Goal: Task Accomplishment & Management: Complete application form

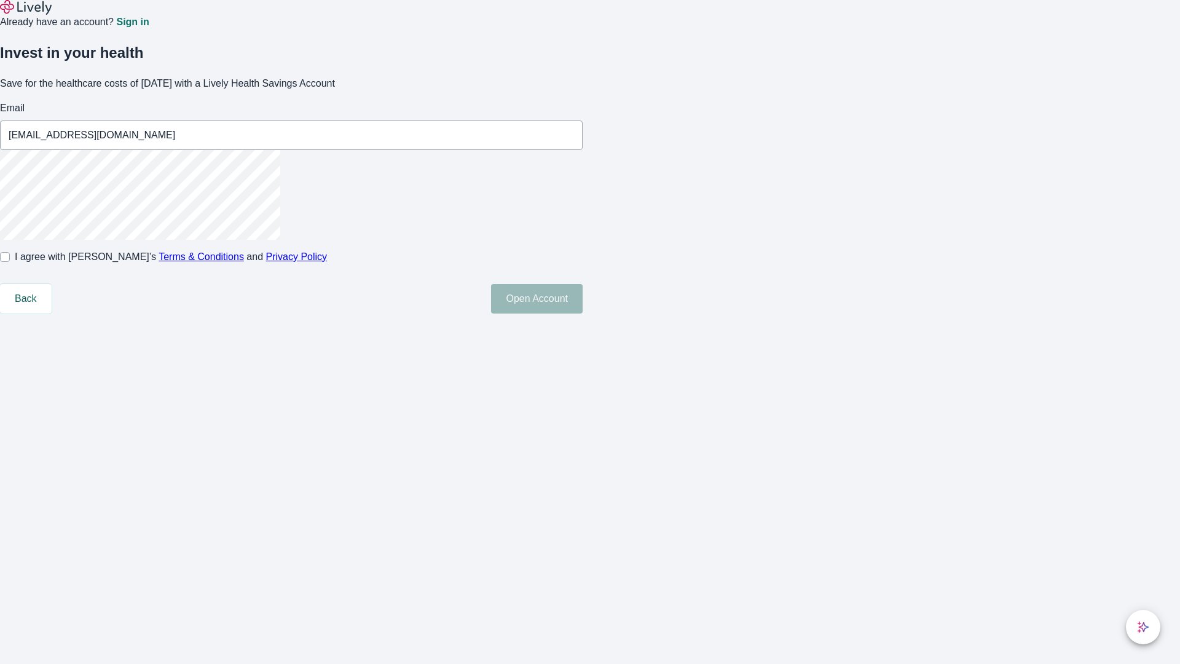
click at [10, 262] on input "I agree with Lively’s Terms & Conditions and Privacy Policy" at bounding box center [5, 257] width 10 height 10
checkbox input "true"
click at [583, 313] on button "Open Account" at bounding box center [537, 298] width 92 height 29
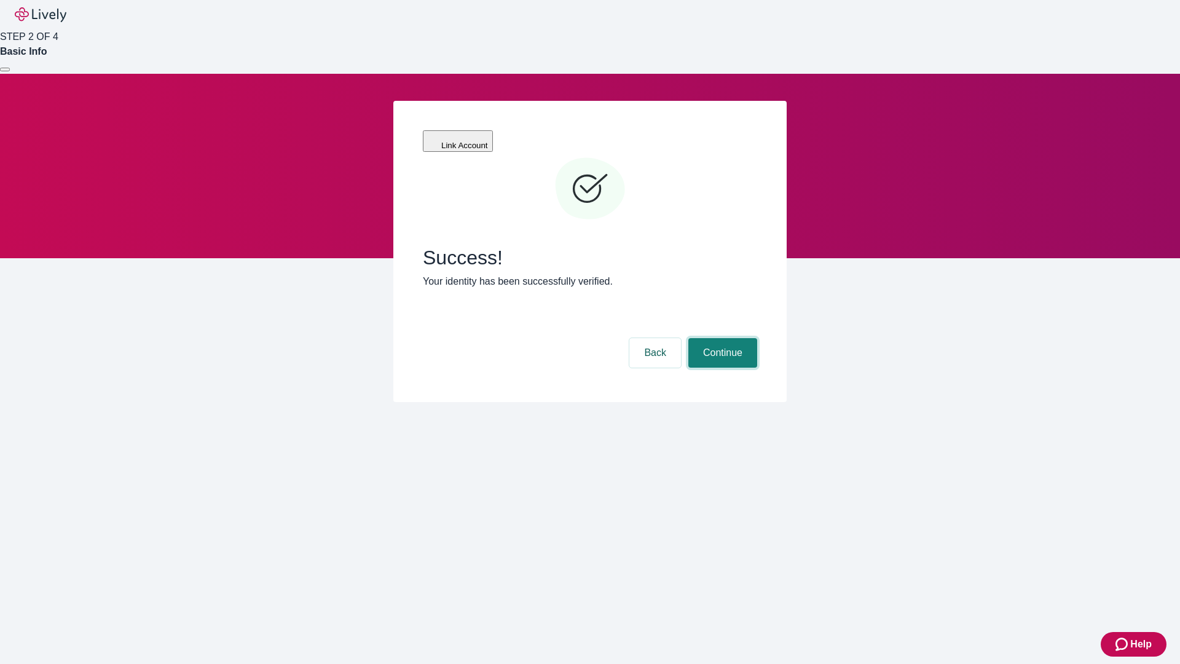
click at [721, 338] on button "Continue" at bounding box center [722, 352] width 69 height 29
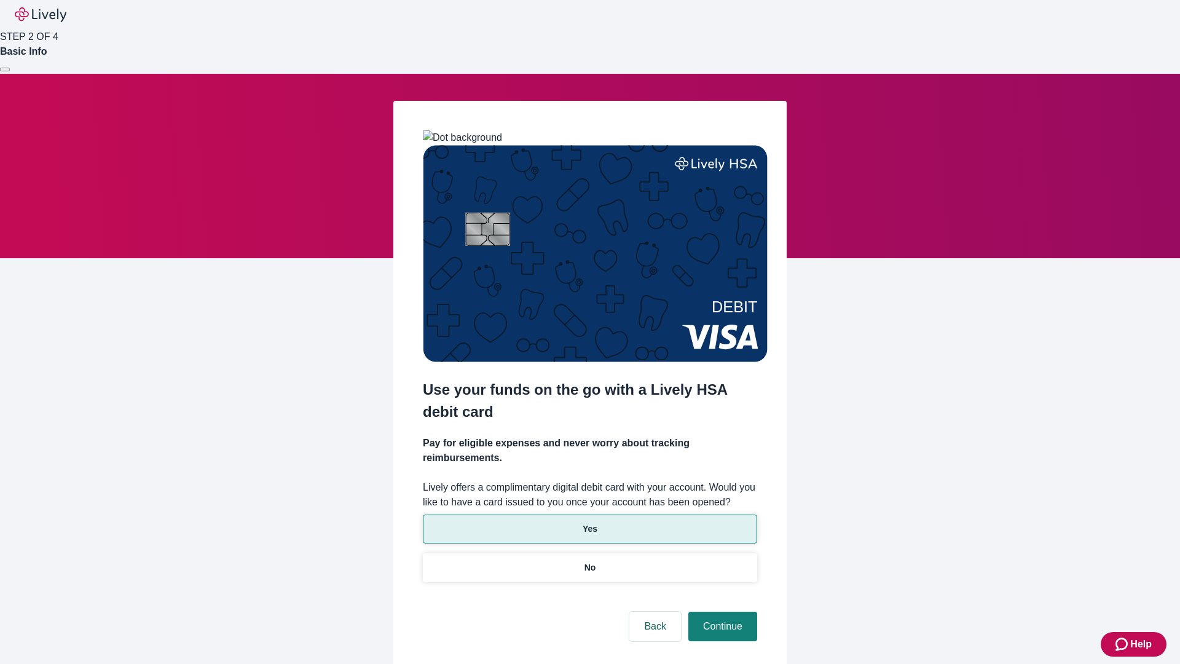
click at [589, 522] on p "Yes" at bounding box center [590, 528] width 15 height 13
click at [721, 611] on button "Continue" at bounding box center [722, 625] width 69 height 29
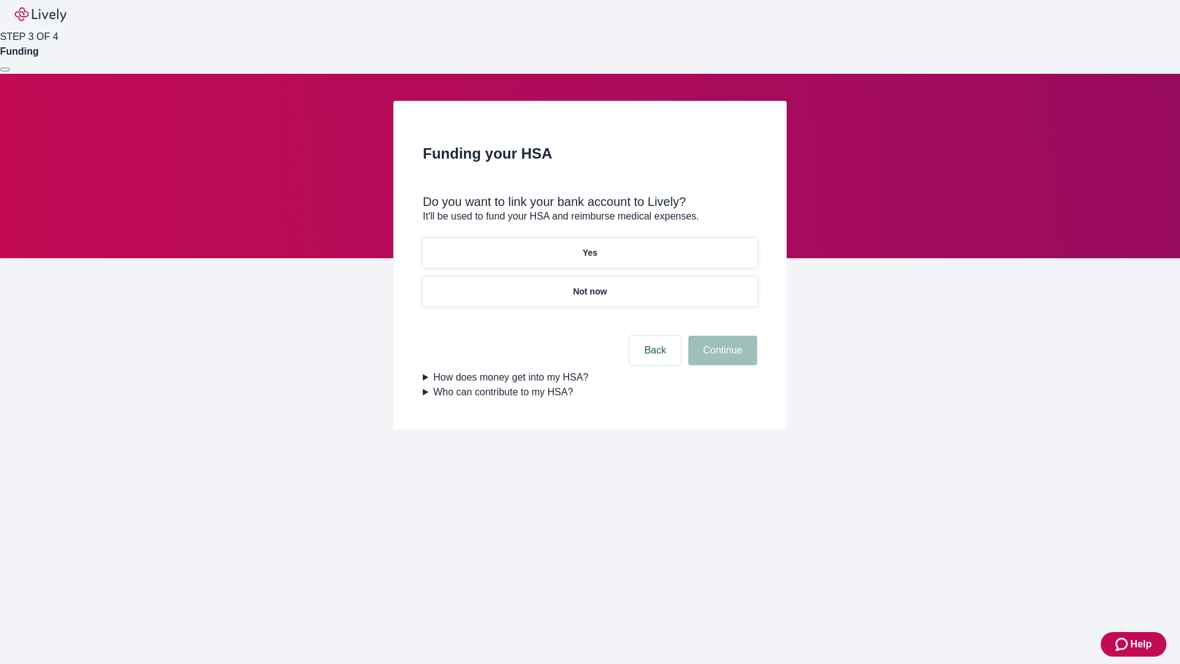
click at [589, 285] on p "Not now" at bounding box center [590, 291] width 34 height 13
click at [721, 358] on button "Continue" at bounding box center [722, 350] width 69 height 29
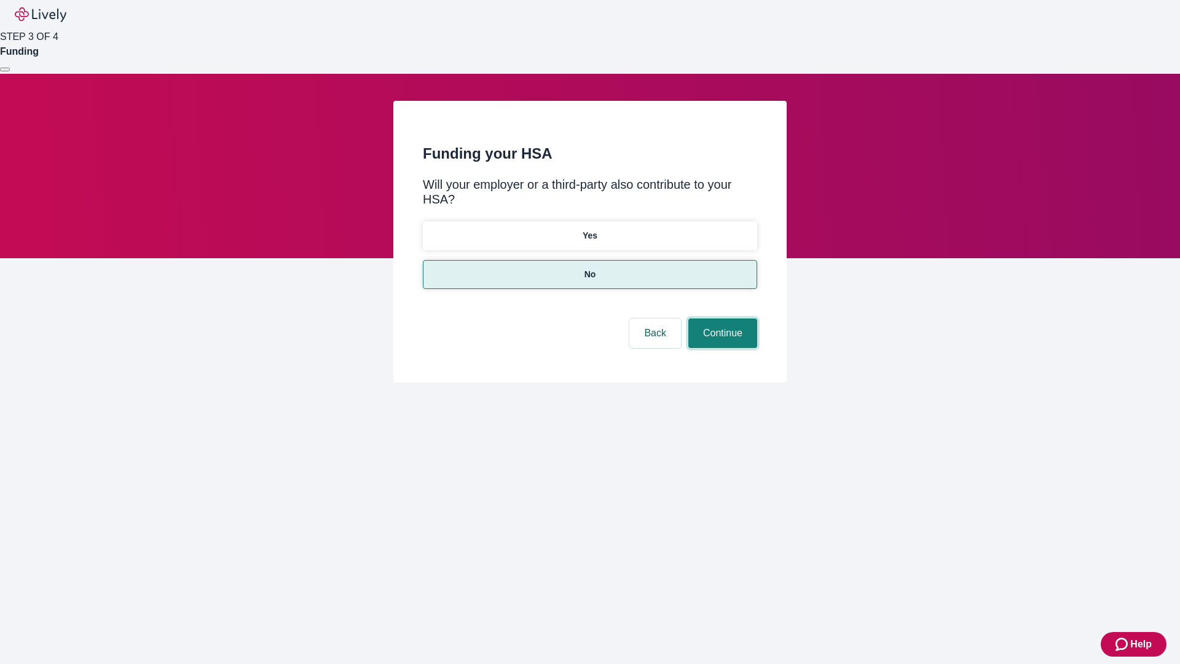
click at [721, 318] on button "Continue" at bounding box center [722, 332] width 69 height 29
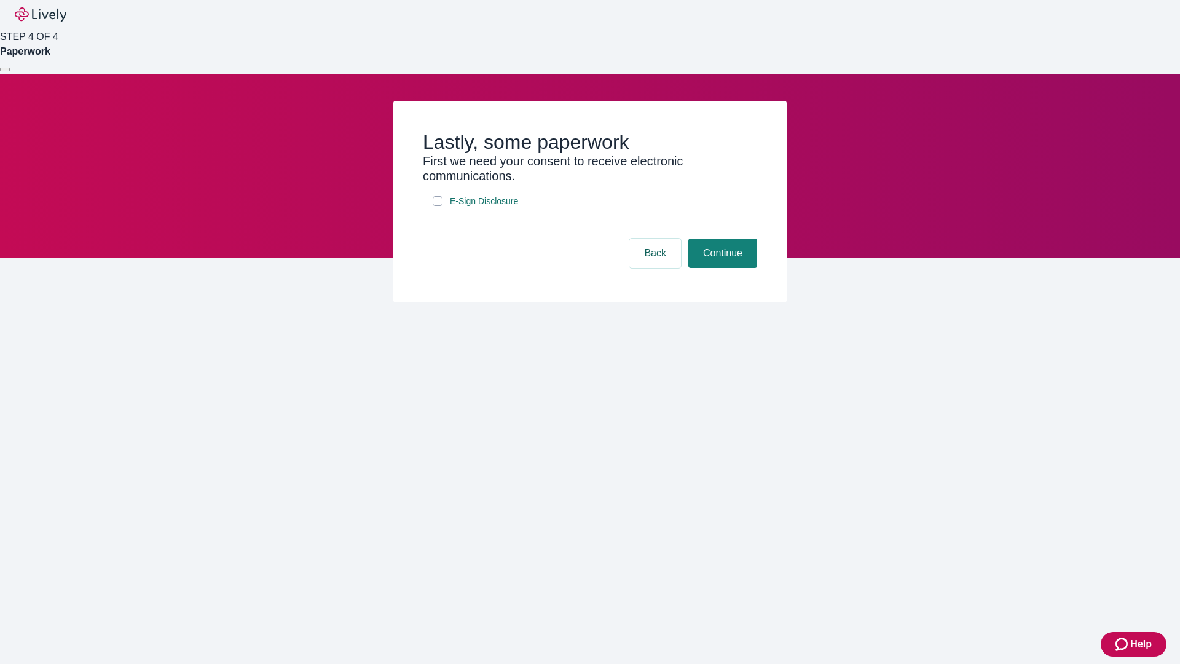
click at [438, 206] on input "E-Sign Disclosure" at bounding box center [438, 201] width 10 height 10
checkbox input "true"
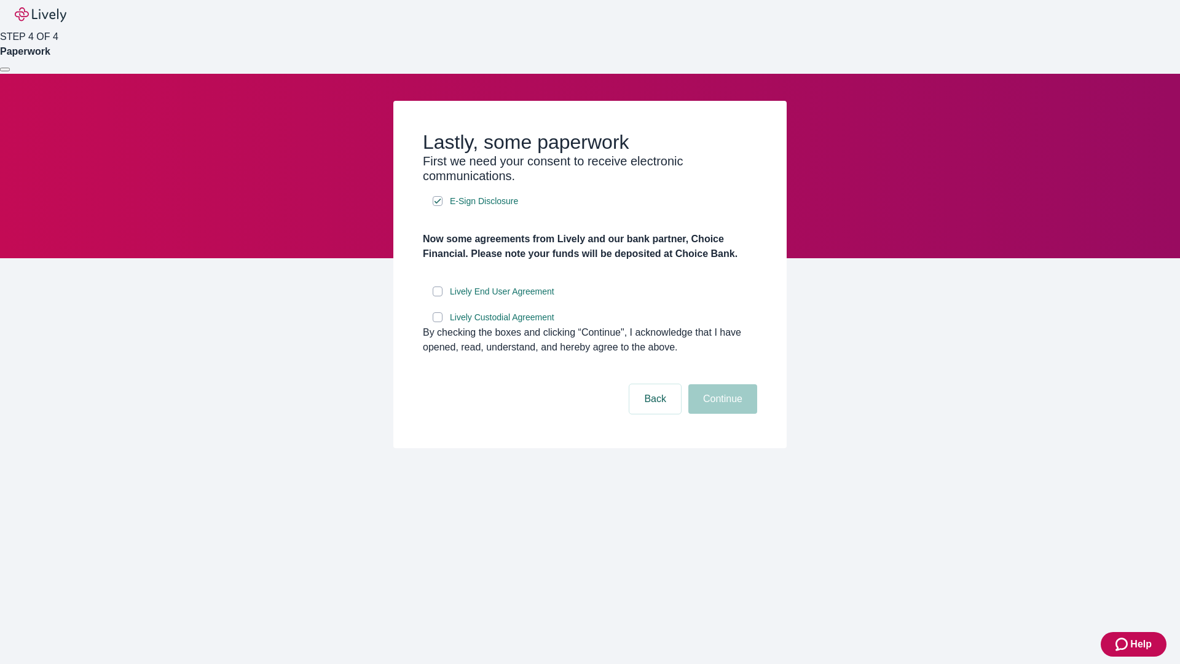
click at [438, 296] on input "Lively End User Agreement" at bounding box center [438, 291] width 10 height 10
checkbox input "true"
click at [438, 322] on input "Lively Custodial Agreement" at bounding box center [438, 317] width 10 height 10
checkbox input "true"
click at [721, 414] on button "Continue" at bounding box center [722, 398] width 69 height 29
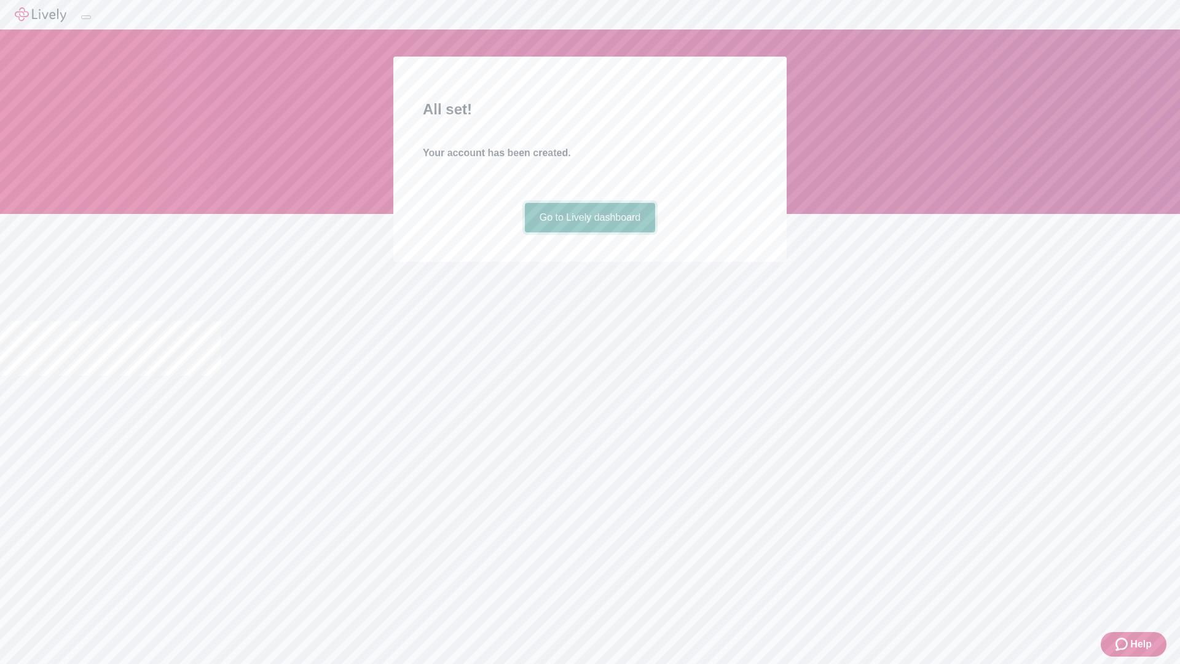
click at [589, 232] on link "Go to Lively dashboard" at bounding box center [590, 217] width 131 height 29
